Goal: Information Seeking & Learning: Learn about a topic

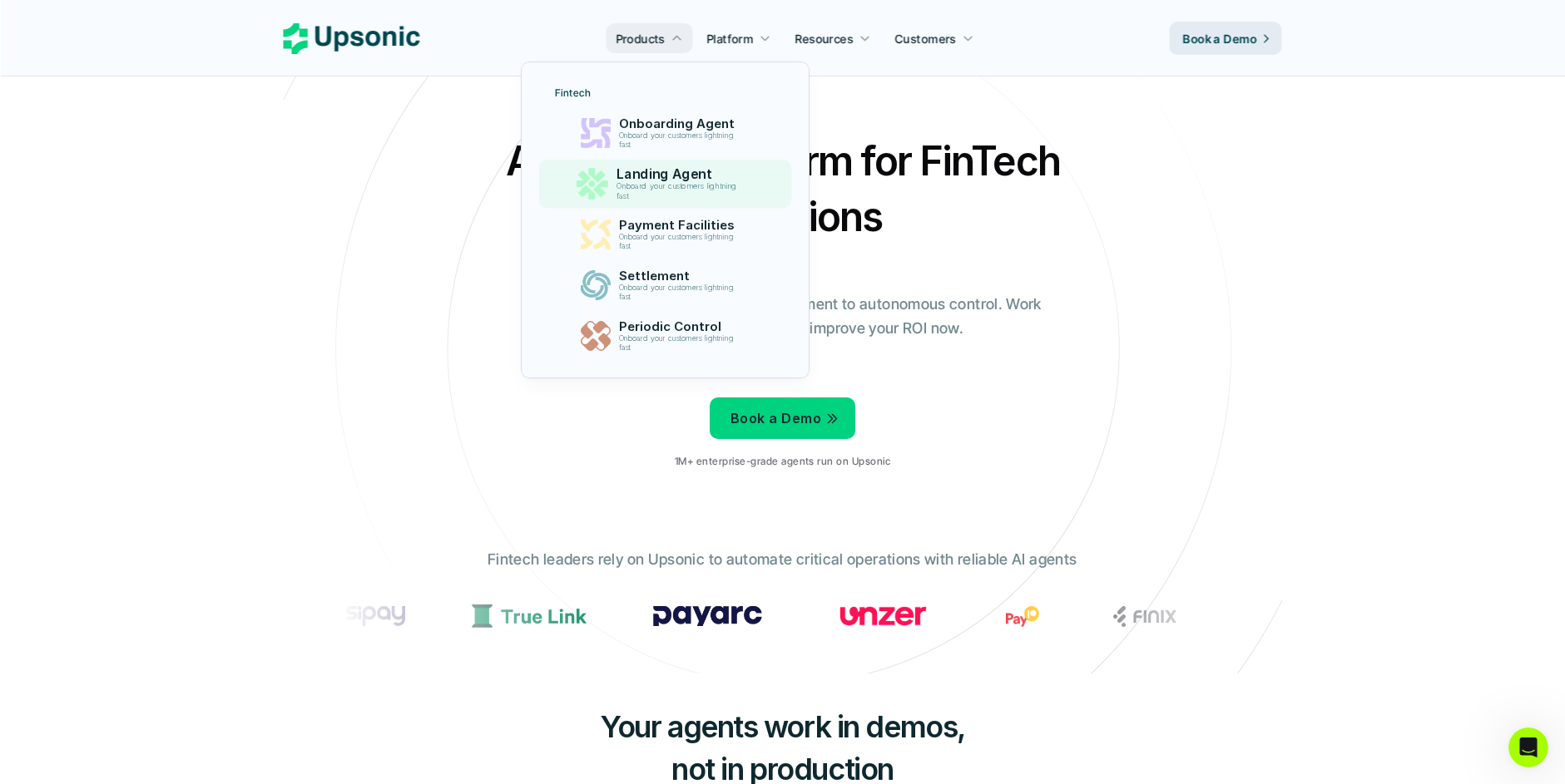
click at [694, 184] on p "Onboard your customers lightning fast" at bounding box center [680, 192] width 127 height 19
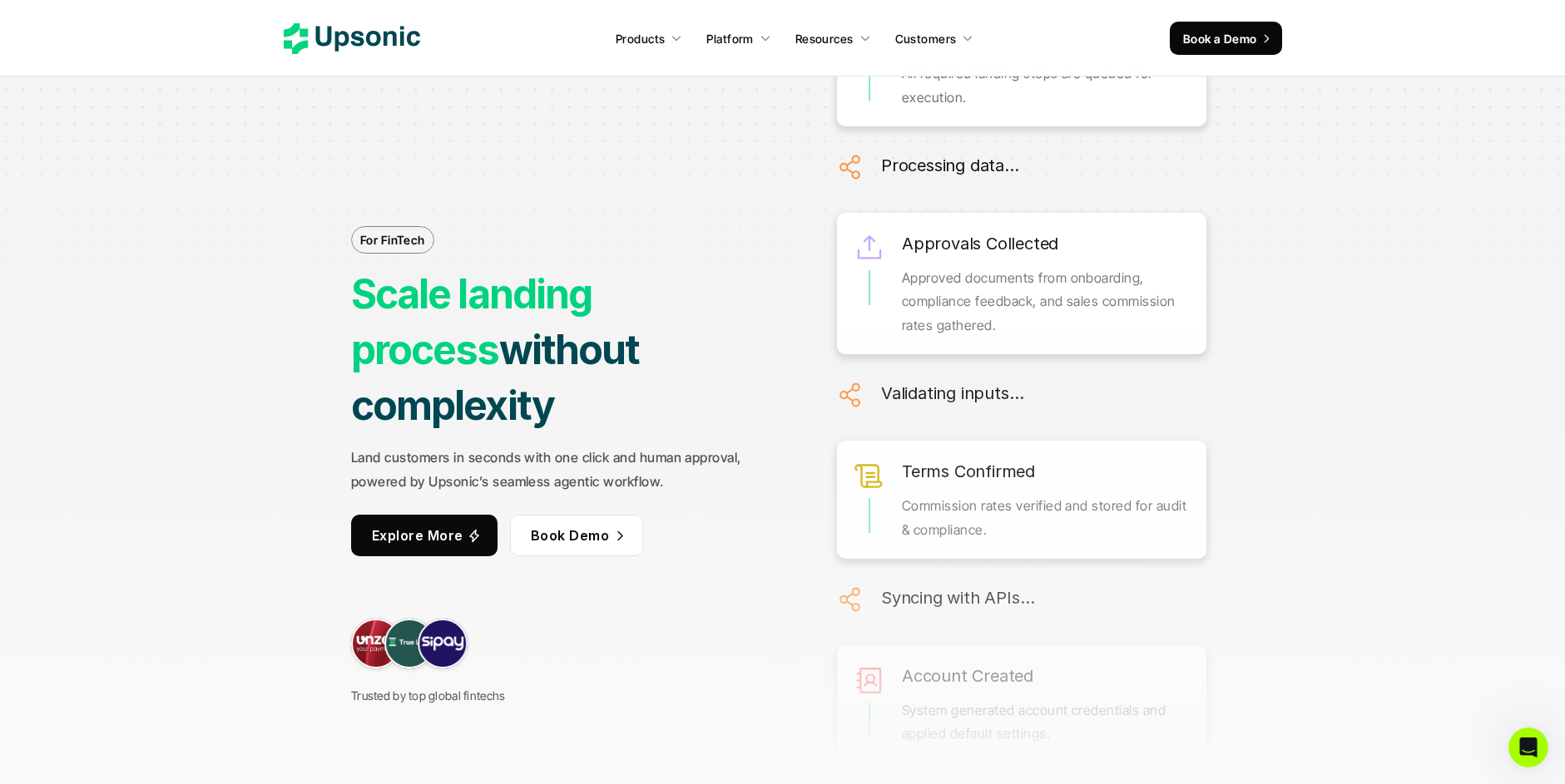
click at [312, 36] on icon at bounding box center [351, 38] width 136 height 31
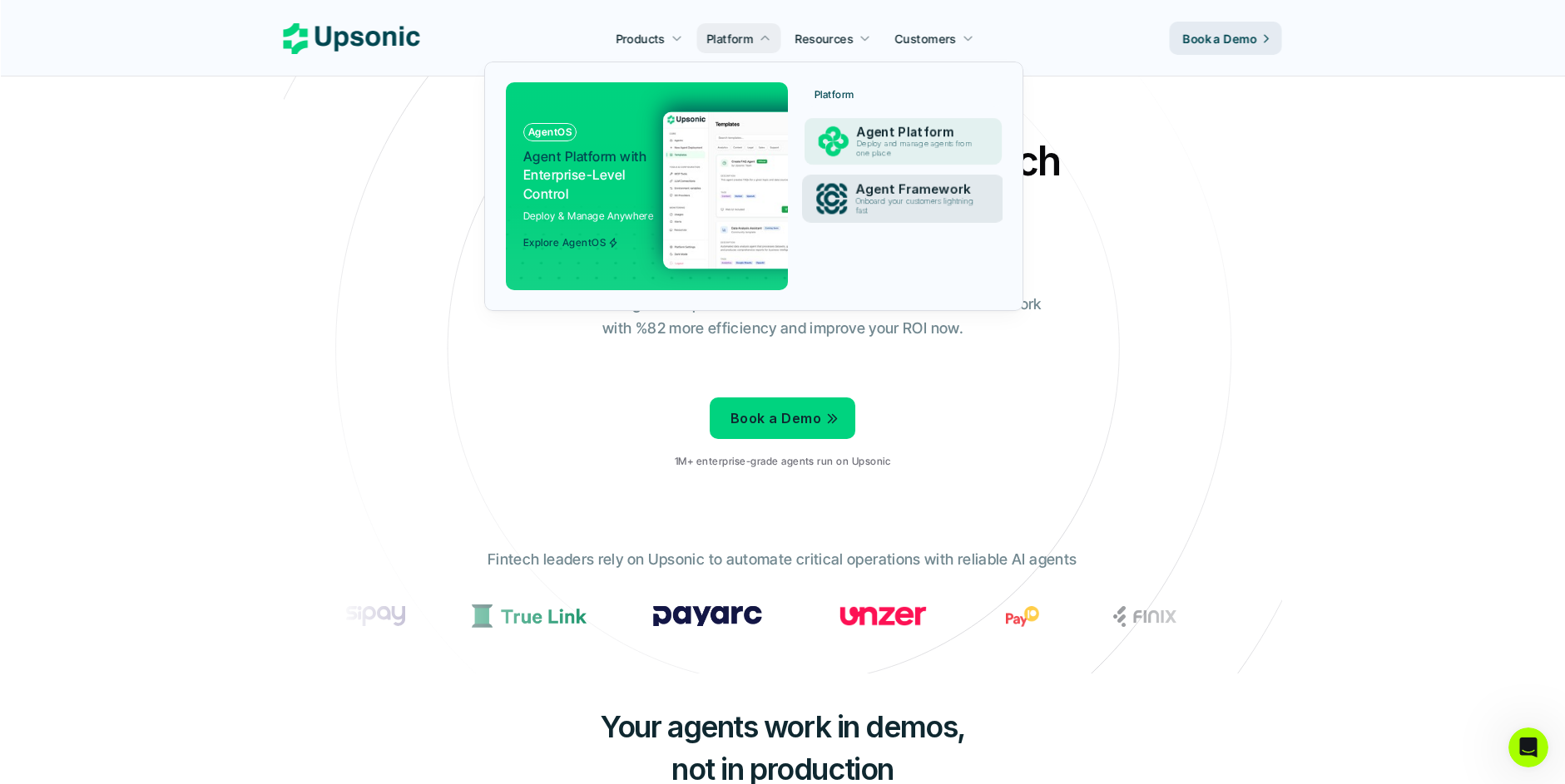
click at [880, 136] on p "Agent Platform" at bounding box center [917, 132] width 123 height 15
click at [857, 205] on p "Onboard your customers lightning fast" at bounding box center [917, 207] width 122 height 18
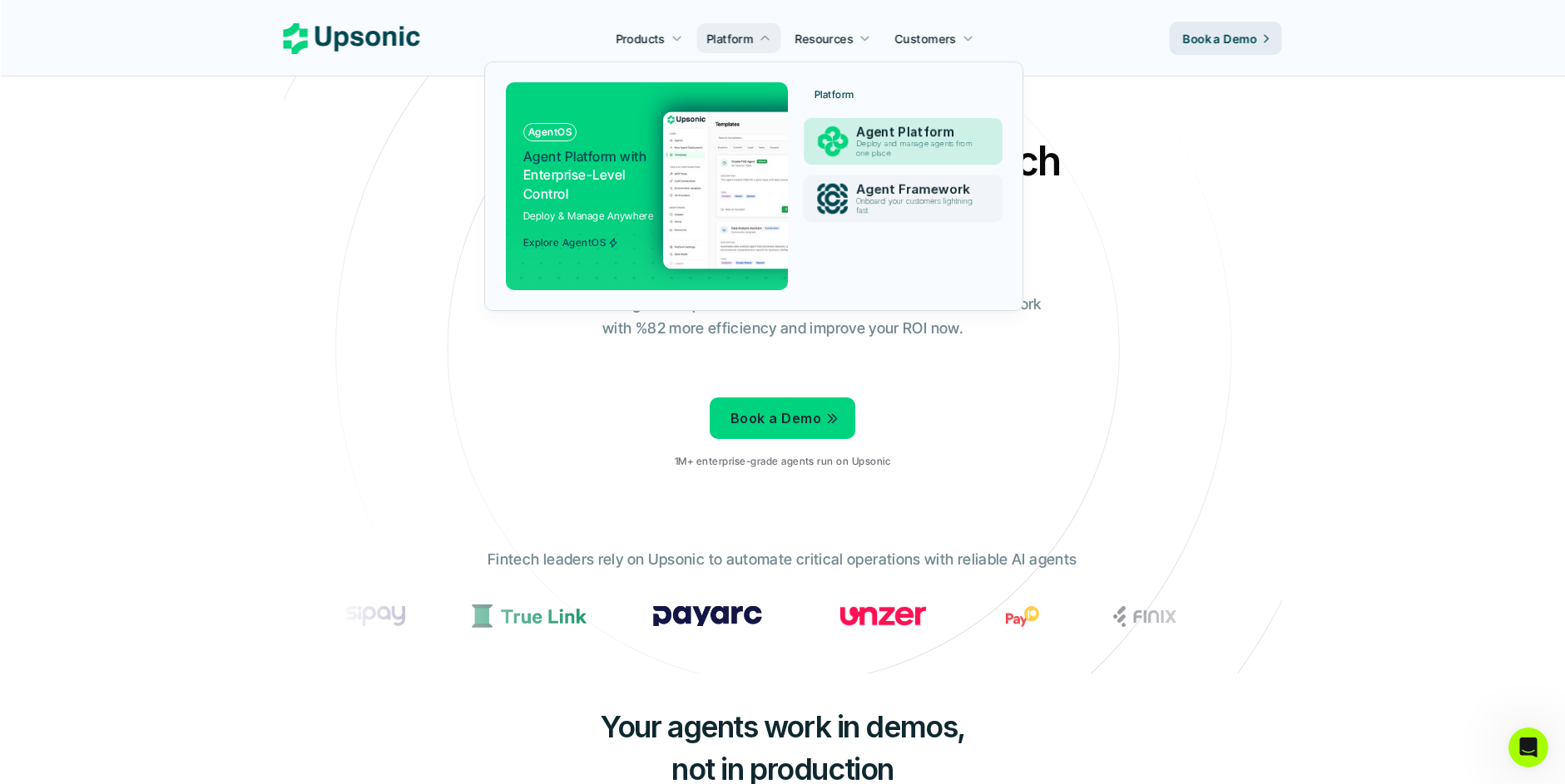
click at [863, 140] on p "Deploy and manage agents from one place" at bounding box center [917, 149] width 122 height 18
click at [865, 151] on p "Deploy and manage agents from one place" at bounding box center [917, 149] width 124 height 18
click at [873, 189] on p "Agent Framework" at bounding box center [917, 190] width 123 height 15
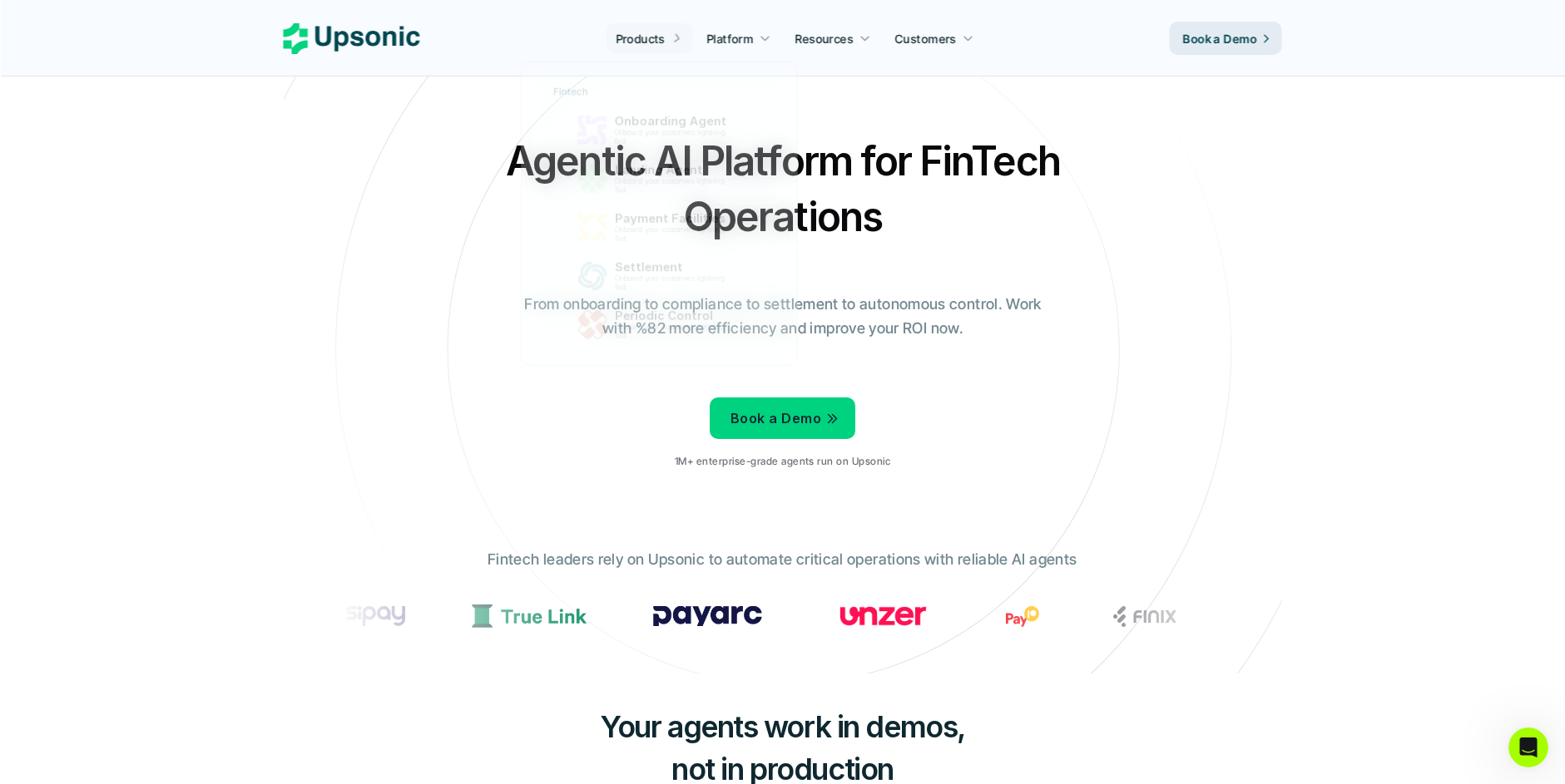
click at [1071, 309] on div "Agentic AI Platform for FinTech Operations From onboarding to compliance to set…" at bounding box center [782, 307] width 973 height 349
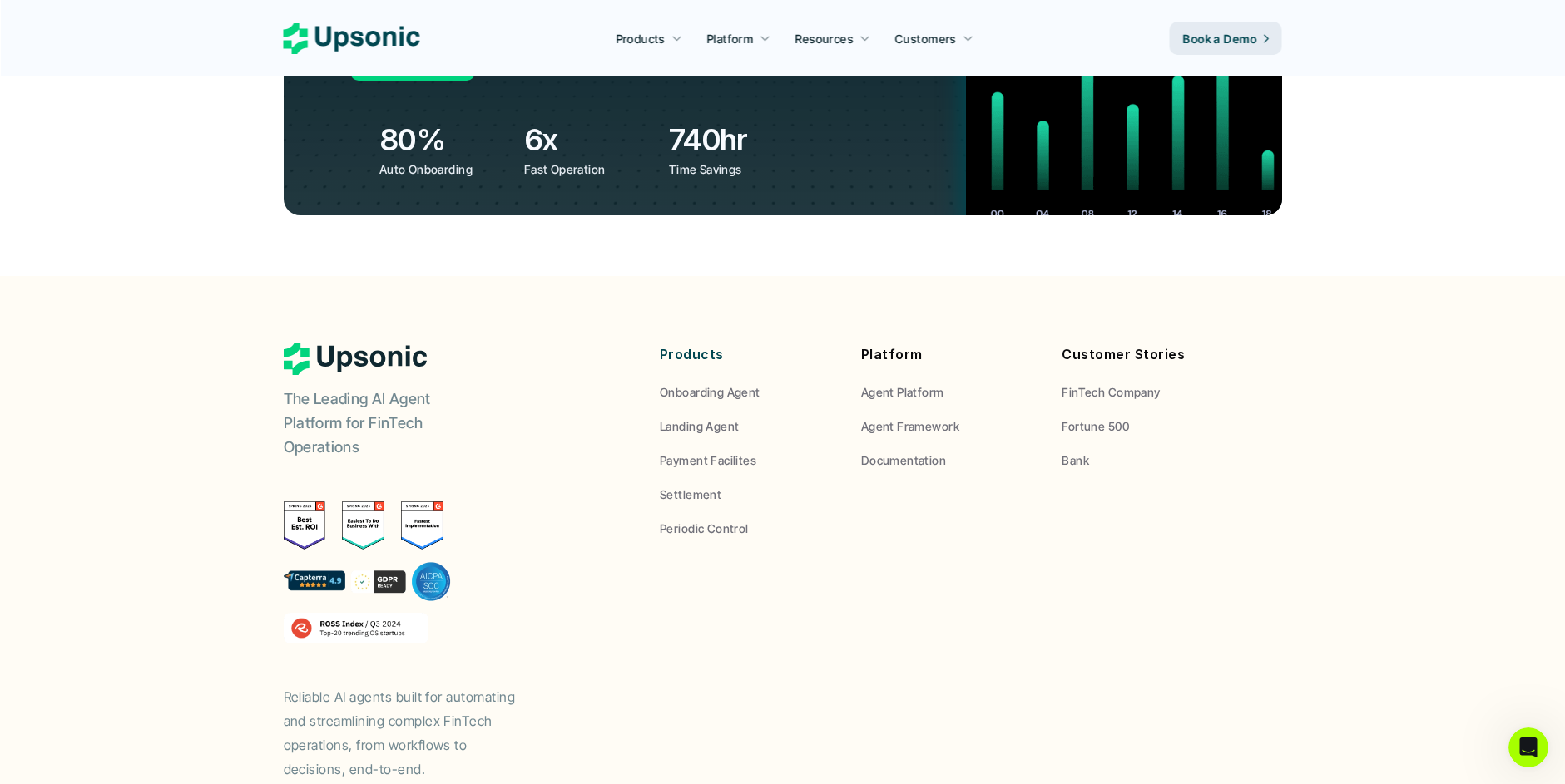
scroll to position [6165, 0]
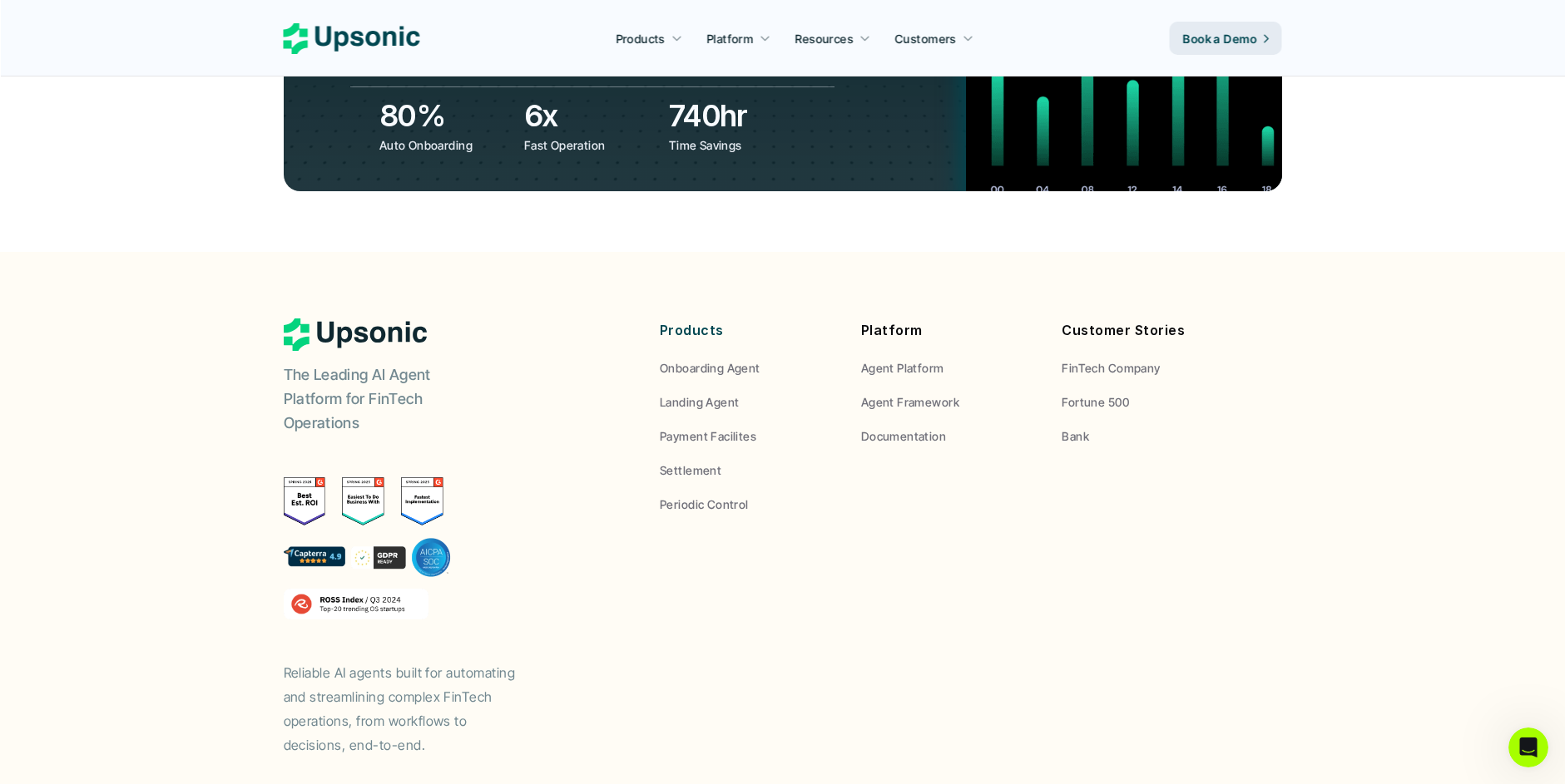
drag, startPoint x: 398, startPoint y: 306, endPoint x: 390, endPoint y: 313, distance: 10.6
click at [397, 363] on p "The Leading AI Agent Platform for FinTech Operations" at bounding box center [387, 398] width 208 height 71
click at [436, 537] on img at bounding box center [367, 557] width 167 height 40
